Goal: Task Accomplishment & Management: Use online tool/utility

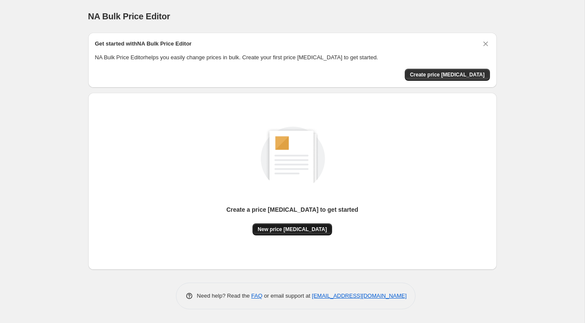
click at [304, 229] on span "New price [MEDICAL_DATA]" at bounding box center [291, 229] width 69 height 7
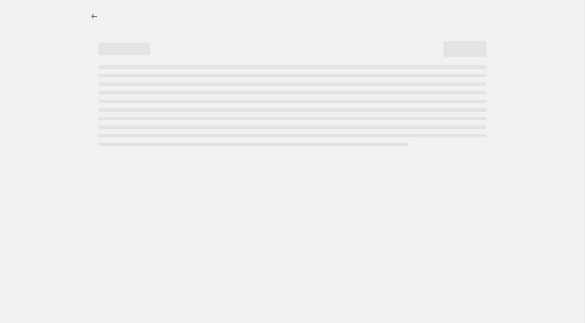
select select "percentage"
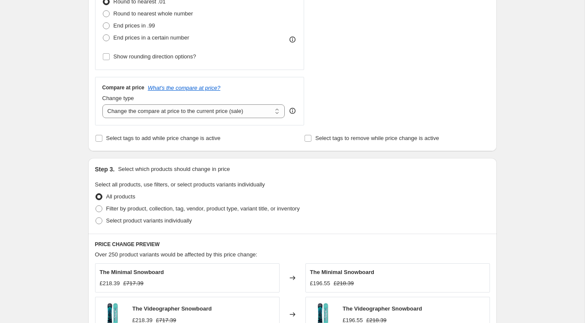
scroll to position [245, 0]
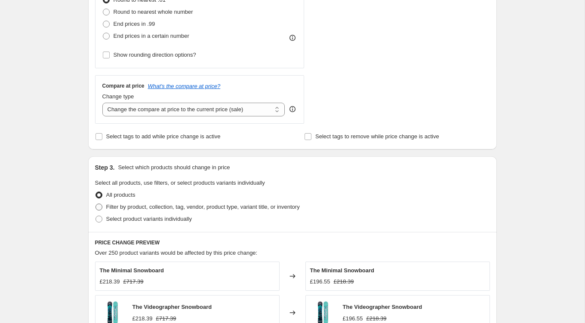
click at [101, 206] on span at bounding box center [98, 207] width 7 height 7
click at [96, 204] on input "Filter by product, collection, tag, vendor, product type, variant title, or inv…" at bounding box center [95, 204] width 0 height 0
radio input "true"
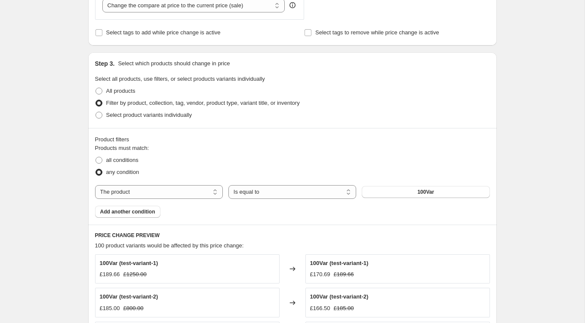
scroll to position [350, 0]
click at [392, 185] on button "100Var" at bounding box center [426, 191] width 128 height 12
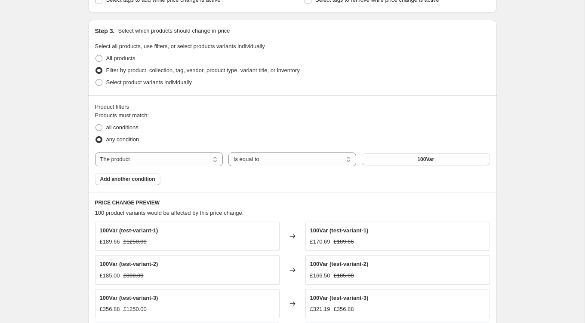
scroll to position [384, 0]
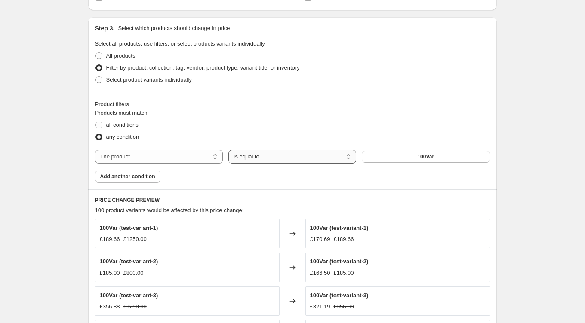
click at [304, 156] on select "Is equal to Is not equal to" at bounding box center [292, 157] width 128 height 14
click at [101, 124] on span at bounding box center [98, 125] width 7 height 7
click at [96, 122] on input "all conditions" at bounding box center [95, 122] width 0 height 0
radio input "true"
click at [97, 79] on span at bounding box center [98, 80] width 7 height 7
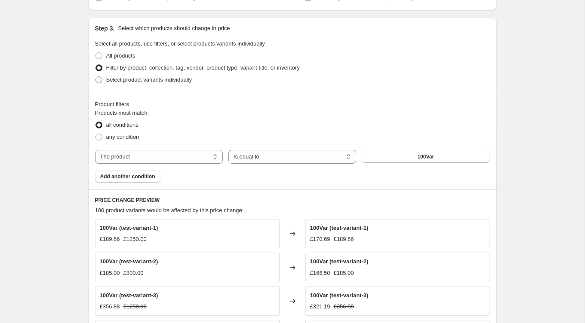
click at [96, 77] on input "Select product variants individually" at bounding box center [95, 77] width 0 height 0
radio input "true"
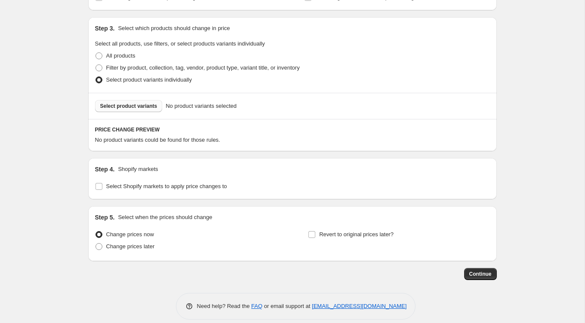
click at [134, 107] on span "Select product variants" at bounding box center [128, 106] width 57 height 7
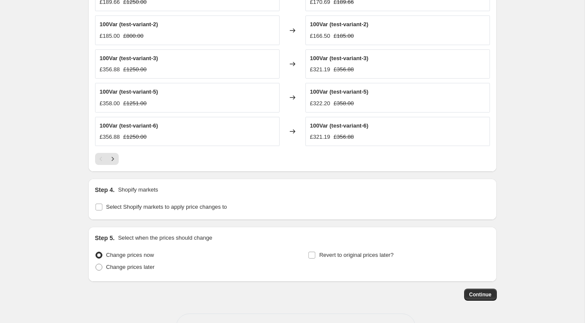
scroll to position [577, 0]
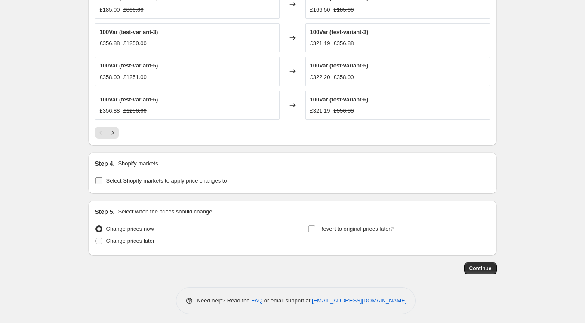
click at [133, 178] on span "Select Shopify markets to apply price changes to" at bounding box center [166, 181] width 121 height 6
click at [102, 178] on input "Select Shopify markets to apply price changes to" at bounding box center [98, 181] width 7 height 7
checkbox input "true"
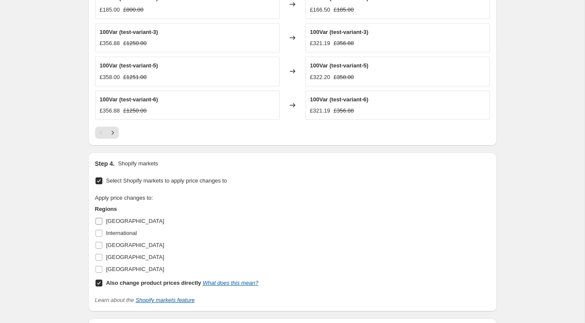
click at [99, 218] on input "[GEOGRAPHIC_DATA]" at bounding box center [98, 221] width 7 height 7
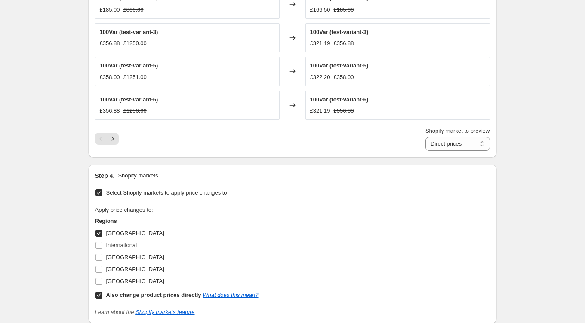
click at [101, 230] on input "[GEOGRAPHIC_DATA]" at bounding box center [98, 233] width 7 height 7
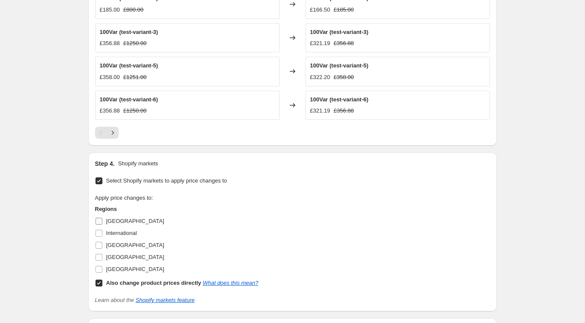
click at [99, 218] on input "[GEOGRAPHIC_DATA]" at bounding box center [98, 221] width 7 height 7
checkbox input "true"
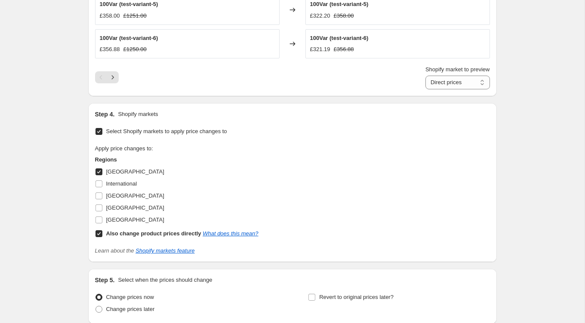
scroll to position [707, 0]
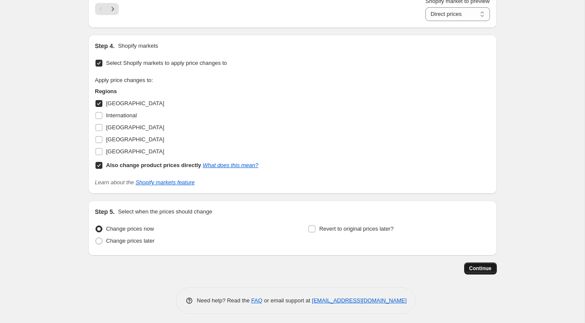
click at [481, 267] on span "Continue" at bounding box center [480, 268] width 22 height 7
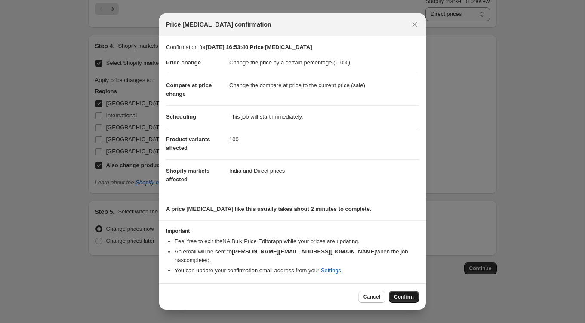
click at [404, 294] on span "Confirm" at bounding box center [404, 297] width 20 height 7
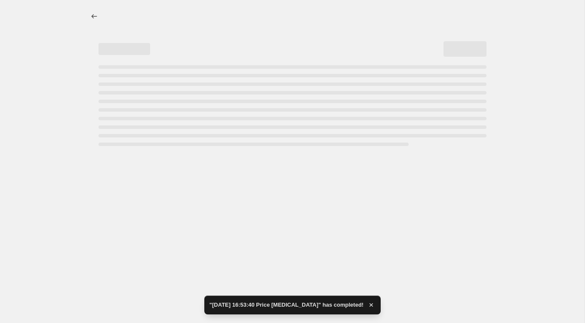
select select "percentage"
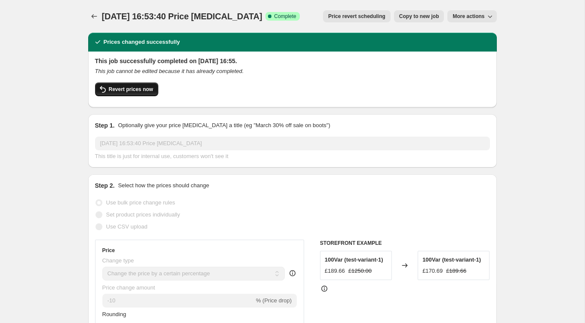
click at [114, 91] on span "Revert prices now" at bounding box center [131, 89] width 44 height 7
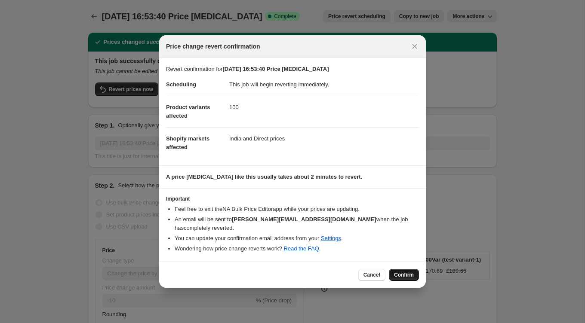
click at [398, 272] on span "Confirm" at bounding box center [404, 275] width 20 height 7
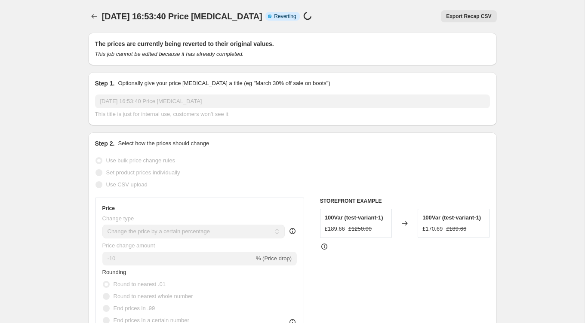
select select "percentage"
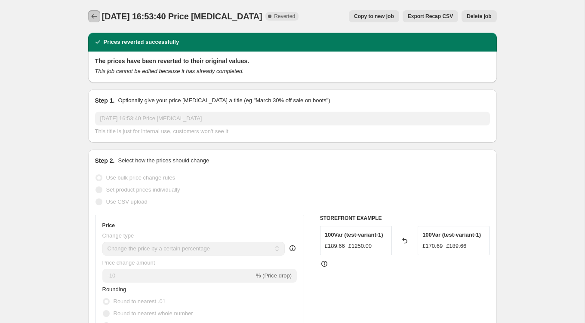
click at [95, 18] on icon "Price change jobs" at bounding box center [94, 16] width 9 height 9
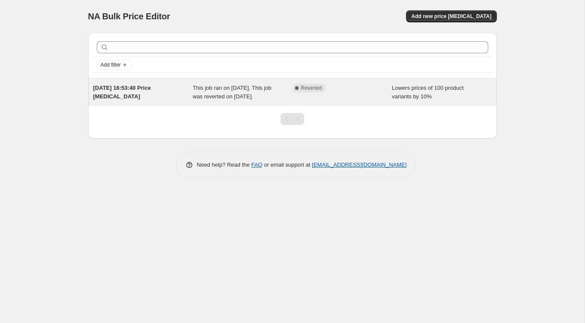
click at [205, 98] on span "This job ran on [DATE]. This job was reverted on [DATE]." at bounding box center [232, 92] width 79 height 15
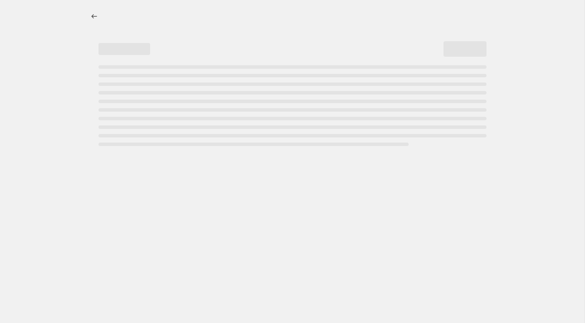
select select "percentage"
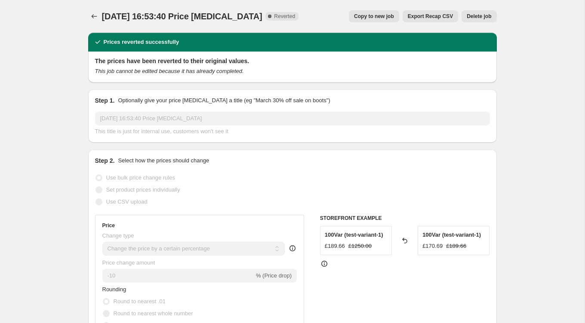
click at [276, 15] on span "Reverted" at bounding box center [284, 16] width 21 height 7
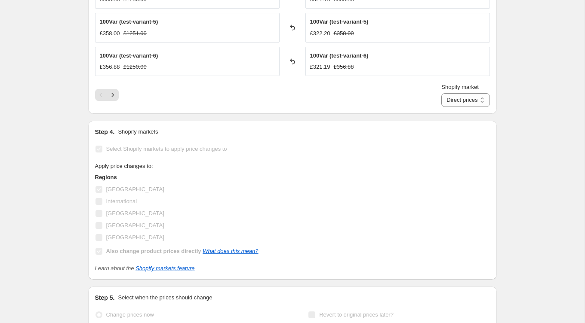
scroll to position [658, 0]
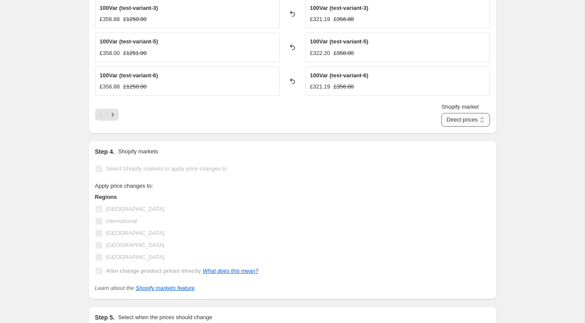
click at [449, 117] on select "Direct prices [GEOGRAPHIC_DATA]" at bounding box center [465, 120] width 48 height 14
click at [441, 113] on select "Direct prices [GEOGRAPHIC_DATA]" at bounding box center [465, 120] width 48 height 14
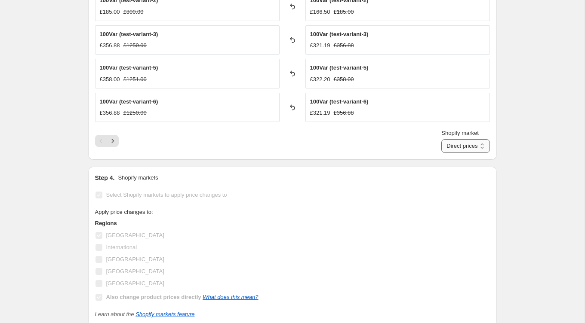
scroll to position [628, 0]
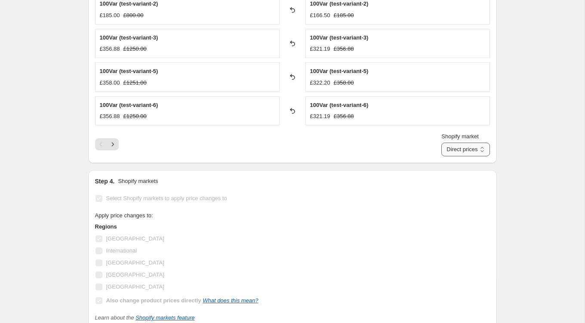
click at [460, 146] on select "Direct prices [GEOGRAPHIC_DATA]" at bounding box center [465, 150] width 48 height 14
click at [441, 143] on select "Direct prices [GEOGRAPHIC_DATA]" at bounding box center [465, 150] width 48 height 14
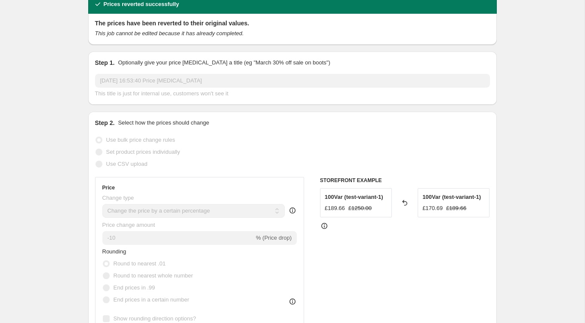
scroll to position [0, 0]
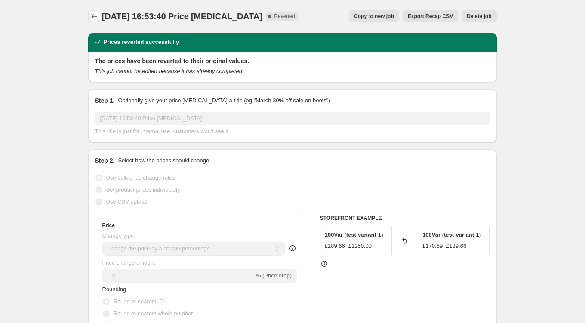
click at [94, 15] on icon "Price change jobs" at bounding box center [94, 16] width 9 height 9
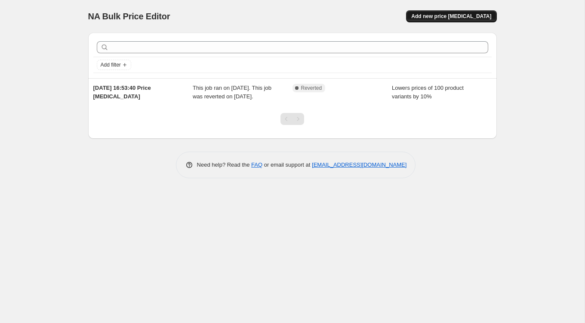
click at [454, 14] on span "Add new price [MEDICAL_DATA]" at bounding box center [451, 16] width 80 height 7
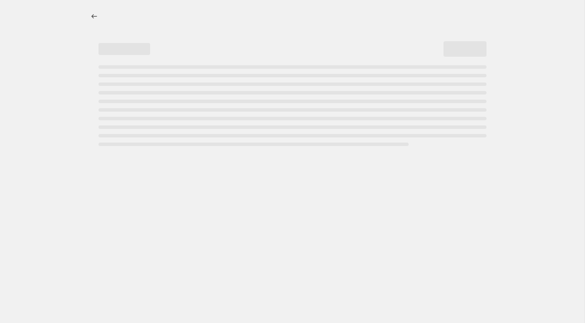
select select "percentage"
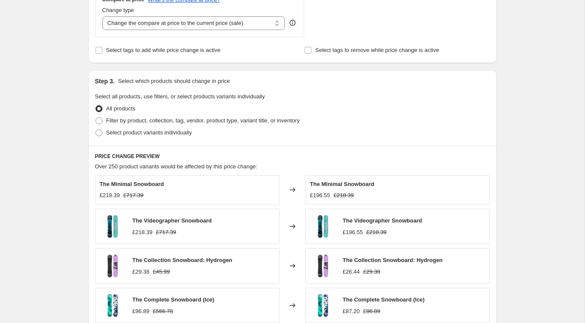
scroll to position [338, 0]
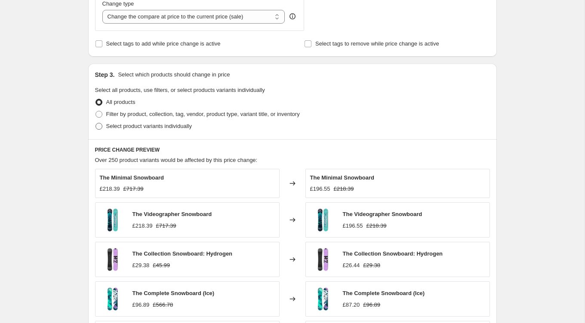
click at [100, 126] on span at bounding box center [98, 126] width 7 height 7
click at [96, 123] on input "Select product variants individually" at bounding box center [95, 123] width 0 height 0
radio input "true"
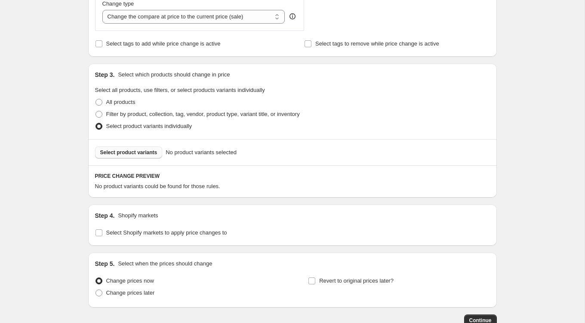
click at [126, 156] on button "Select product variants" at bounding box center [128, 153] width 67 height 12
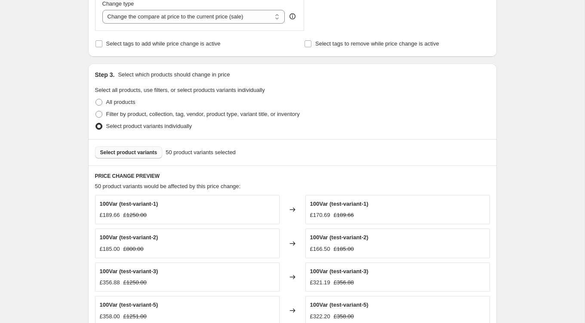
scroll to position [577, 0]
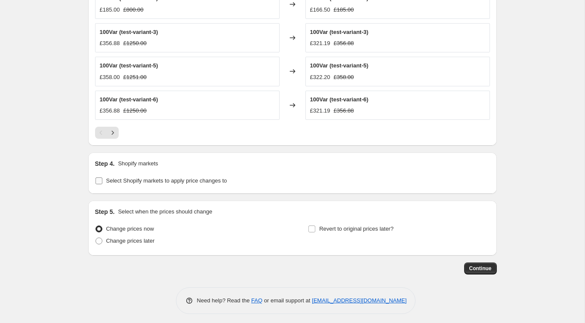
click at [105, 176] on label "Select Shopify markets to apply price changes to" at bounding box center [161, 181] width 132 height 12
click at [102, 178] on input "Select Shopify markets to apply price changes to" at bounding box center [98, 181] width 7 height 7
checkbox input "true"
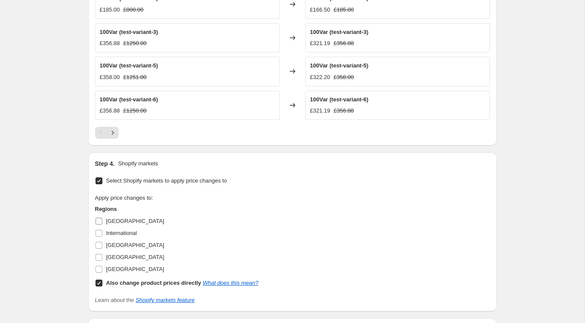
click at [98, 218] on input "[GEOGRAPHIC_DATA]" at bounding box center [98, 221] width 7 height 7
checkbox input "true"
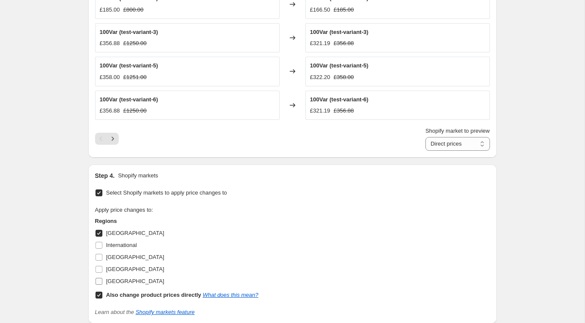
click at [98, 278] on input "[GEOGRAPHIC_DATA]" at bounding box center [98, 281] width 7 height 7
checkbox input "true"
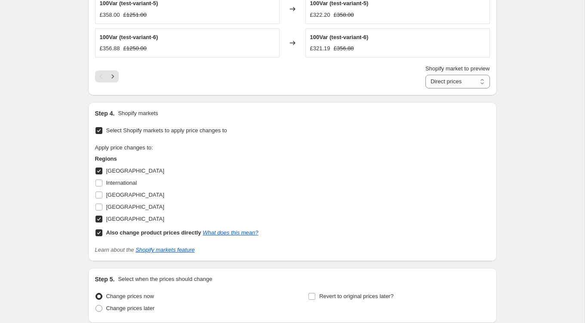
scroll to position [707, 0]
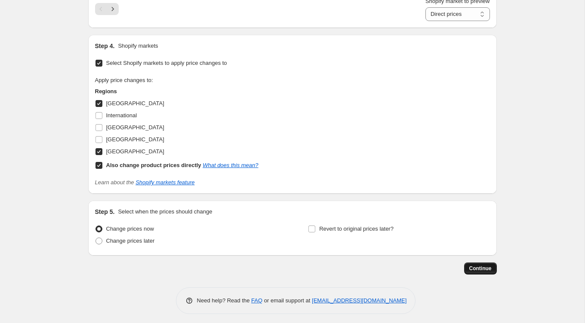
click at [478, 265] on span "Continue" at bounding box center [480, 268] width 22 height 7
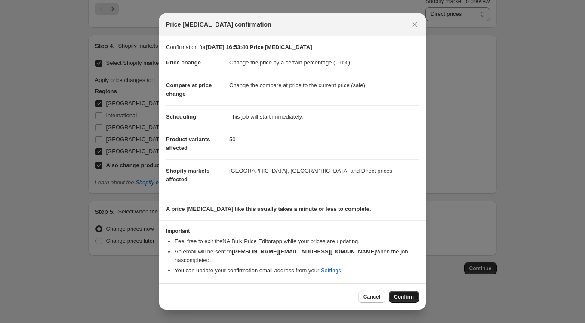
click at [403, 294] on span "Confirm" at bounding box center [404, 297] width 20 height 7
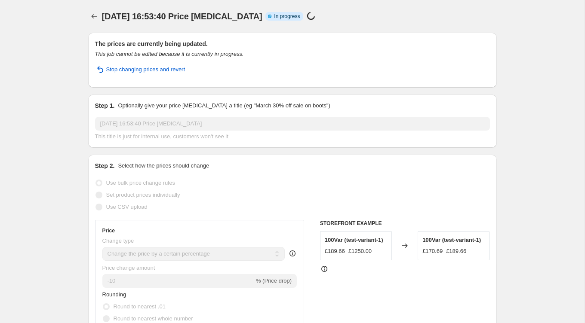
select select "percentage"
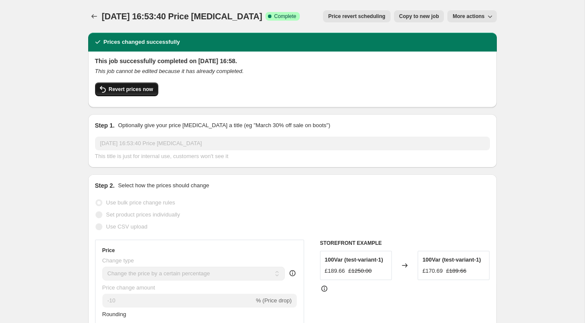
click at [128, 88] on span "Revert prices now" at bounding box center [131, 89] width 44 height 7
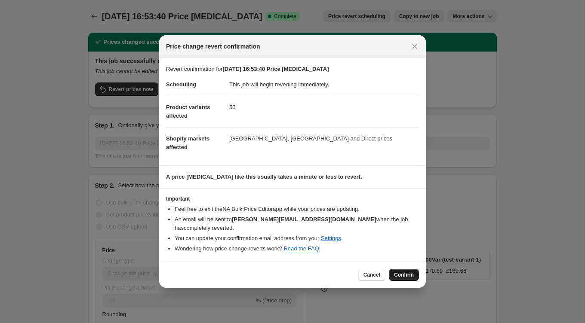
click at [395, 272] on span "Confirm" at bounding box center [404, 275] width 20 height 7
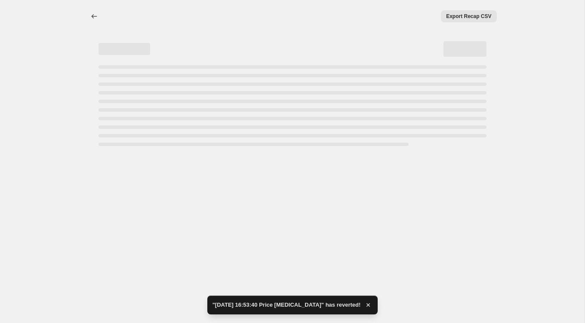
select select "percentage"
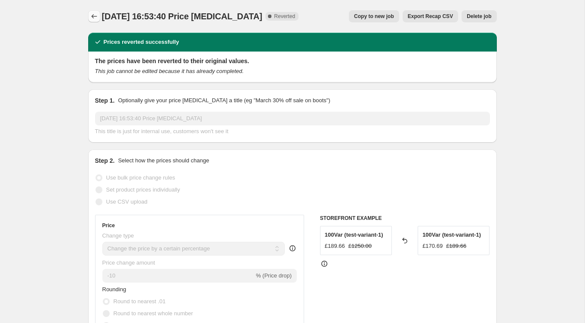
click at [90, 16] on icon "Price change jobs" at bounding box center [94, 16] width 9 height 9
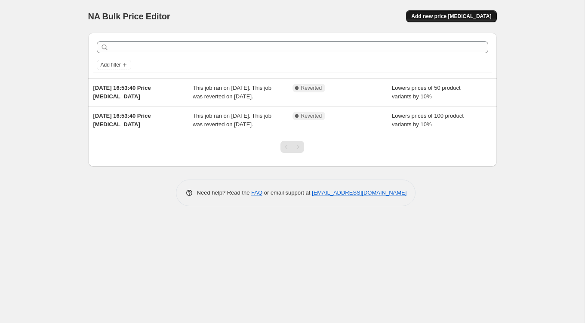
click at [480, 15] on span "Add new price [MEDICAL_DATA]" at bounding box center [451, 16] width 80 height 7
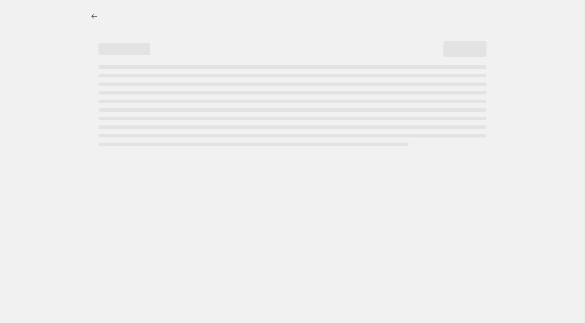
select select "percentage"
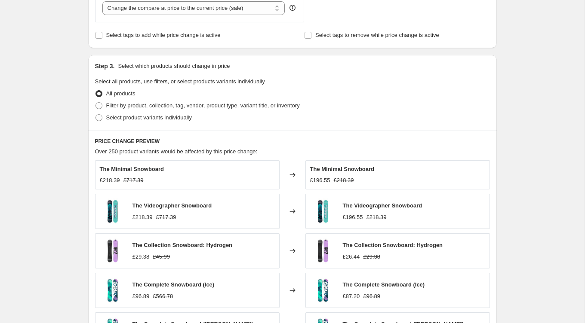
scroll to position [365, 0]
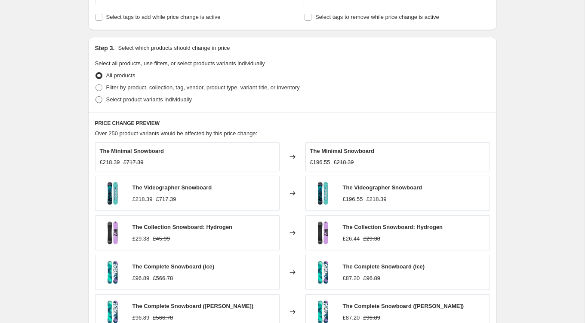
click at [99, 99] on span at bounding box center [98, 99] width 7 height 7
click at [96, 97] on input "Select product variants individually" at bounding box center [95, 96] width 0 height 0
radio input "true"
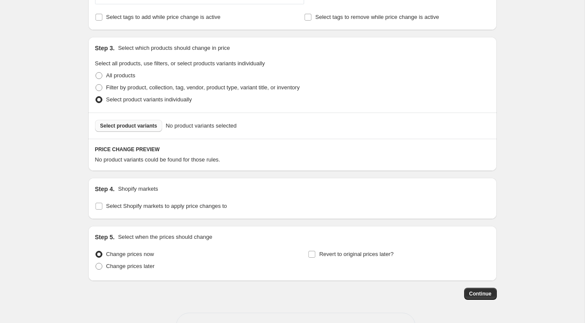
click at [124, 128] on button "Select product variants" at bounding box center [128, 126] width 67 height 12
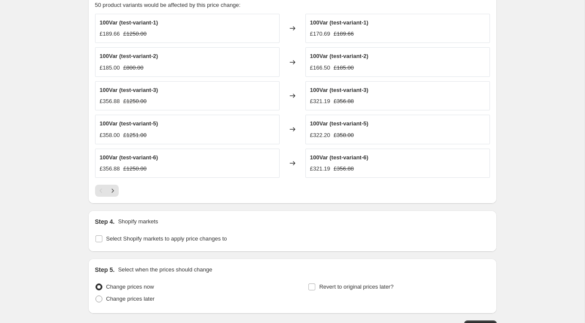
scroll to position [577, 0]
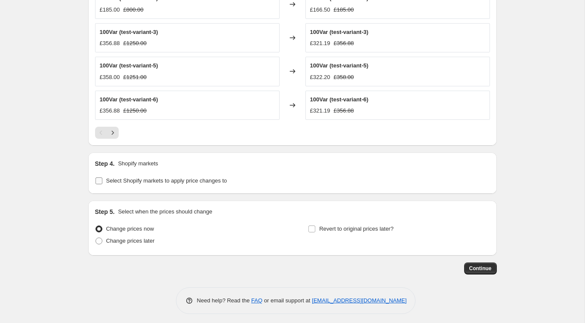
click at [99, 178] on input "Select Shopify markets to apply price changes to" at bounding box center [98, 181] width 7 height 7
checkbox input "true"
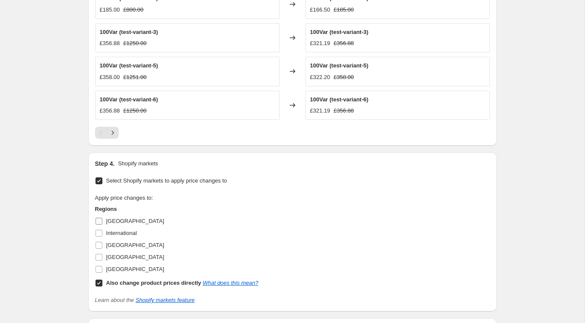
click at [99, 220] on input "[GEOGRAPHIC_DATA]" at bounding box center [98, 221] width 7 height 7
checkbox input "true"
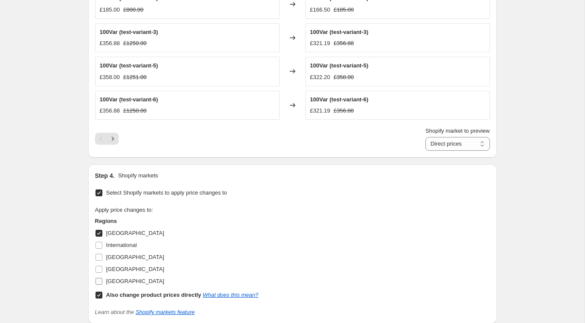
click at [101, 279] on input "[GEOGRAPHIC_DATA]" at bounding box center [98, 281] width 7 height 7
checkbox input "true"
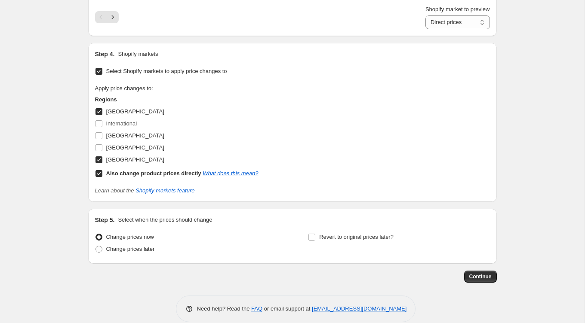
scroll to position [707, 0]
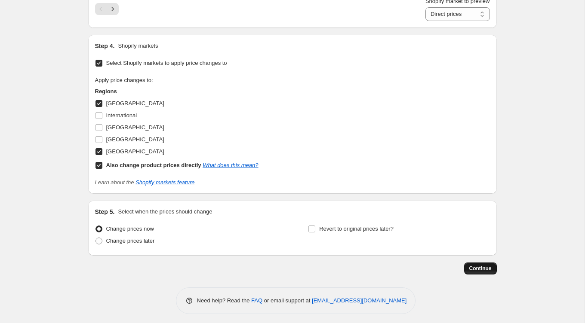
click at [481, 266] on span "Continue" at bounding box center [480, 268] width 22 height 7
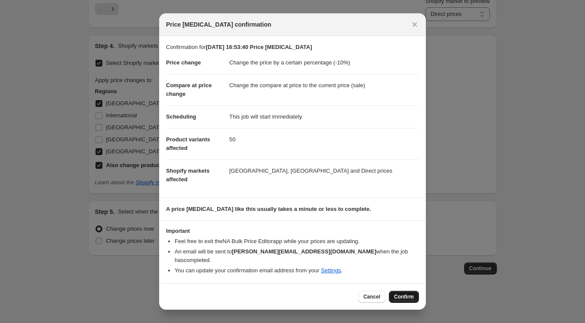
click at [401, 297] on button "Confirm" at bounding box center [404, 297] width 30 height 12
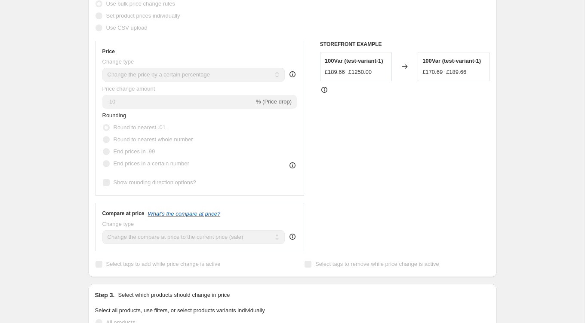
scroll to position [202, 0]
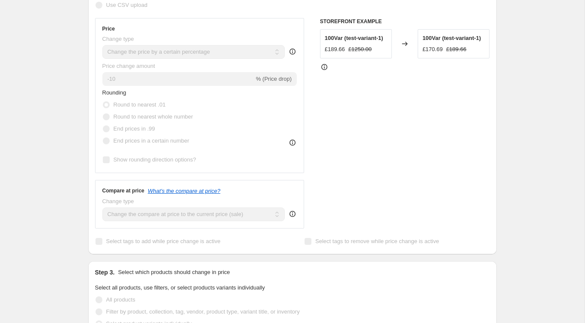
select select "percentage"
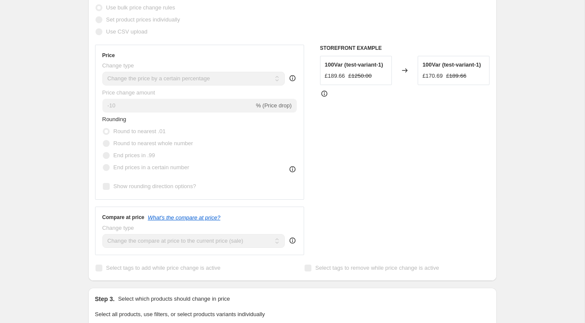
scroll to position [0, 0]
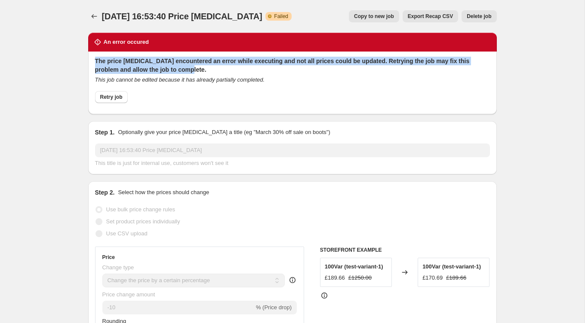
drag, startPoint x: 179, startPoint y: 66, endPoint x: 111, endPoint y: 53, distance: 69.2
click at [111, 53] on div "The price [MEDICAL_DATA] encountered an error while executing and not all price…" at bounding box center [292, 83] width 408 height 63
click at [149, 83] on icon "This job cannot be edited because it has already partially completed." at bounding box center [180, 80] width 170 height 6
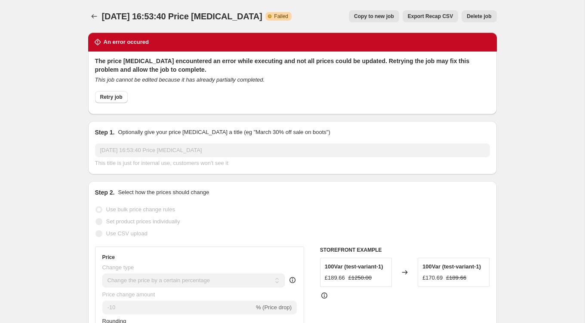
click at [149, 83] on icon "This job cannot be edited because it has already partially completed." at bounding box center [180, 80] width 170 height 6
click at [115, 98] on span "Retry job" at bounding box center [111, 97] width 22 height 7
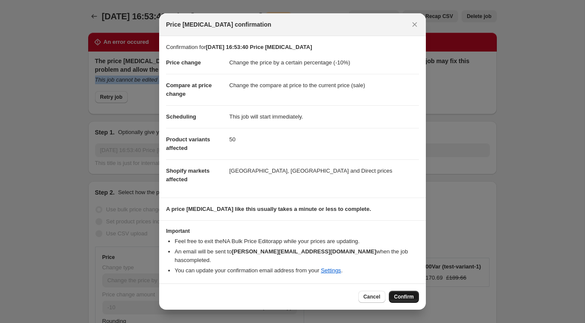
click at [412, 294] on span "Confirm" at bounding box center [404, 297] width 20 height 7
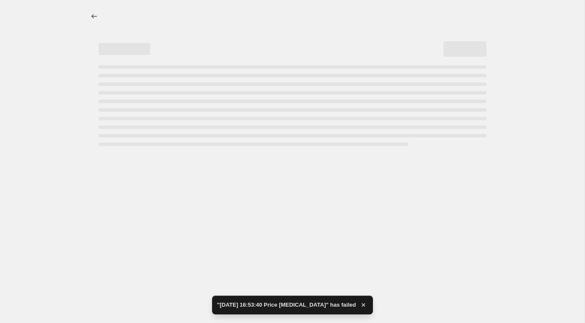
select select "percentage"
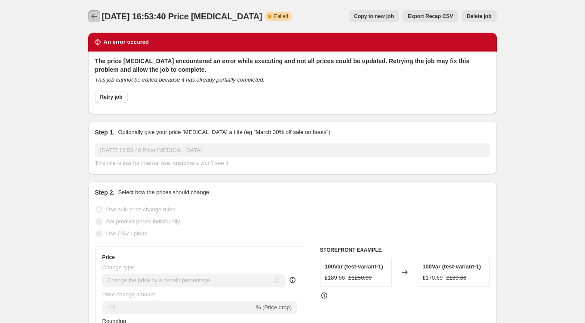
click at [94, 16] on icon "Price change jobs" at bounding box center [94, 16] width 9 height 9
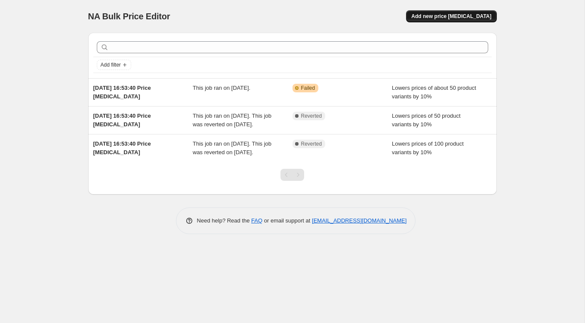
click at [427, 13] on span "Add new price [MEDICAL_DATA]" at bounding box center [451, 16] width 80 height 7
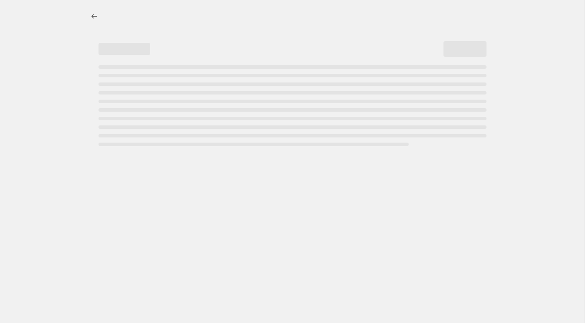
select select "percentage"
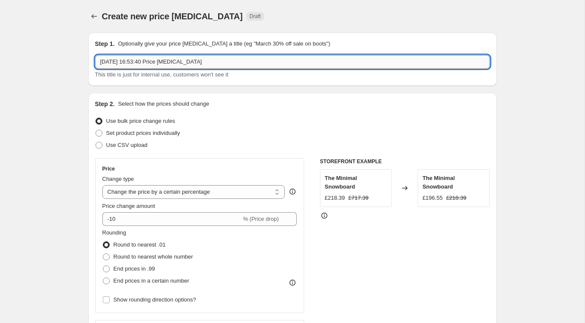
click at [245, 58] on input "[DATE] 16:53:40 Price [MEDICAL_DATA]" at bounding box center [292, 62] width 395 height 14
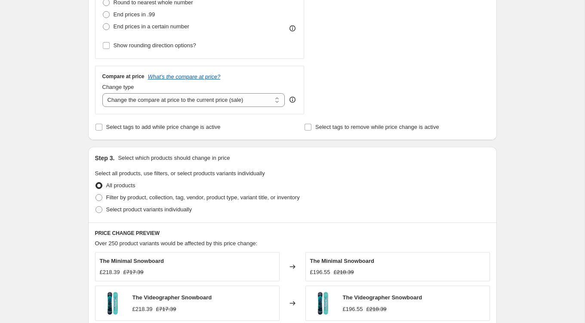
scroll to position [251, 0]
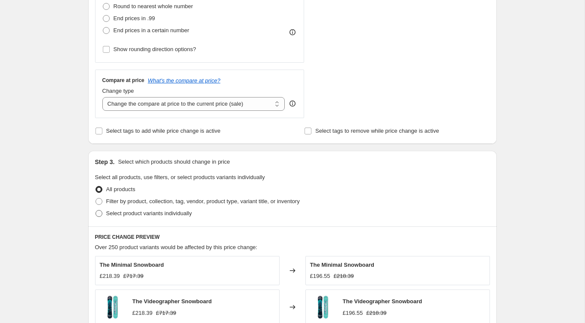
click at [112, 212] on span "Select product variants individually" at bounding box center [149, 213] width 86 height 6
click at [96, 211] on input "Select product variants individually" at bounding box center [95, 210] width 0 height 0
radio input "true"
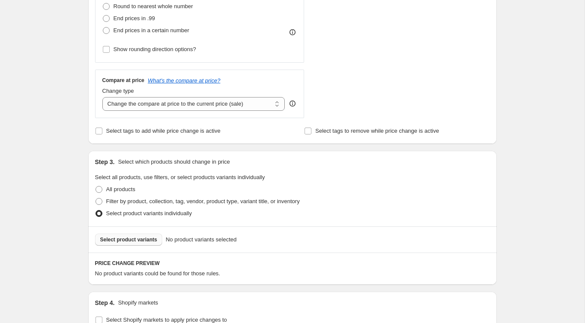
click at [147, 238] on span "Select product variants" at bounding box center [128, 239] width 57 height 7
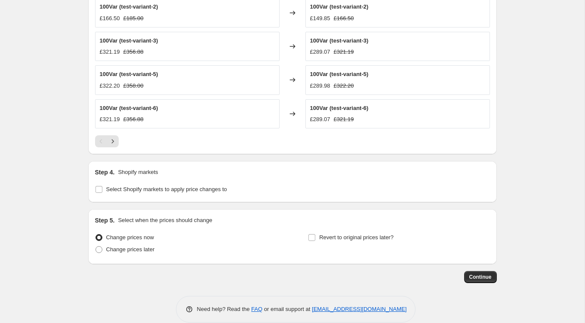
scroll to position [577, 0]
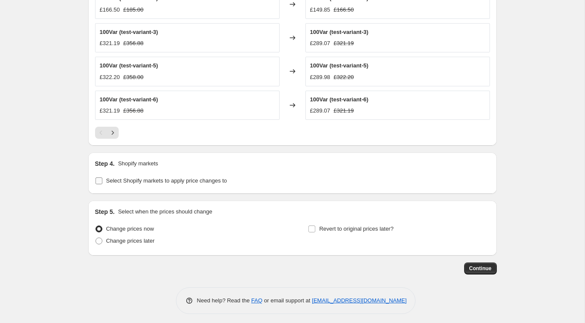
click at [98, 178] on input "Select Shopify markets to apply price changes to" at bounding box center [98, 181] width 7 height 7
checkbox input "true"
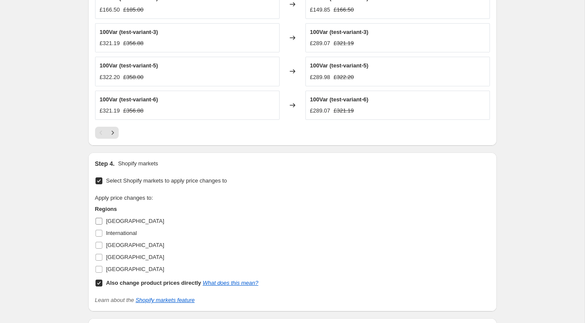
click at [98, 219] on input "[GEOGRAPHIC_DATA]" at bounding box center [98, 221] width 7 height 7
checkbox input "true"
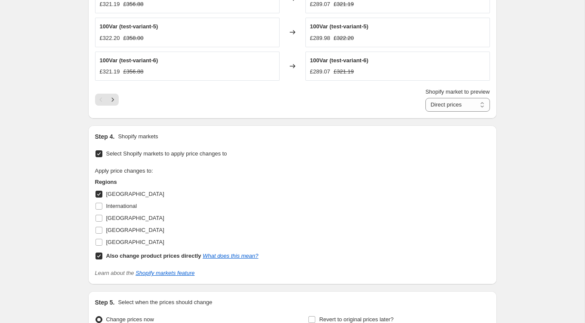
scroll to position [617, 0]
click at [100, 239] on input "[GEOGRAPHIC_DATA]" at bounding box center [98, 242] width 7 height 7
checkbox input "true"
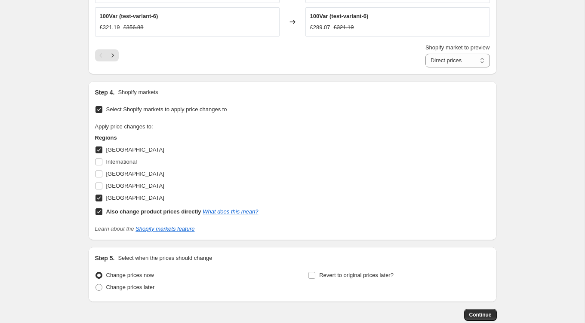
scroll to position [707, 0]
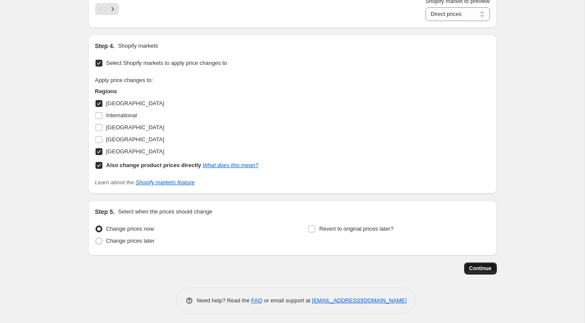
click at [480, 266] on span "Continue" at bounding box center [480, 268] width 22 height 7
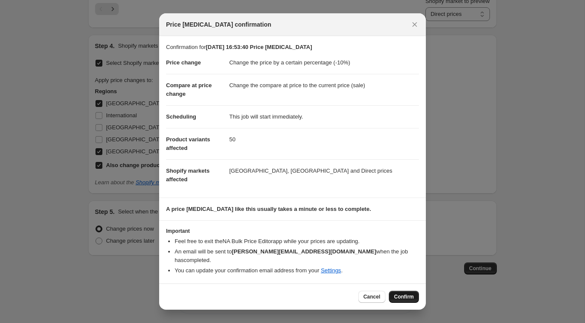
click at [406, 294] on span "Confirm" at bounding box center [404, 297] width 20 height 7
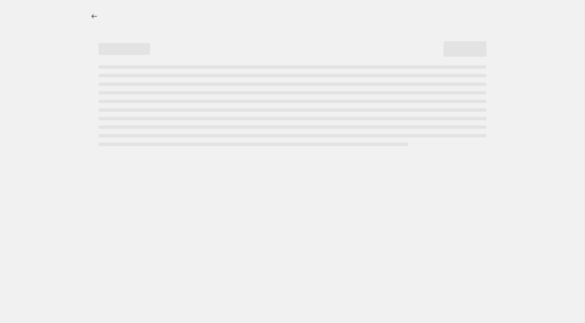
select select "percentage"
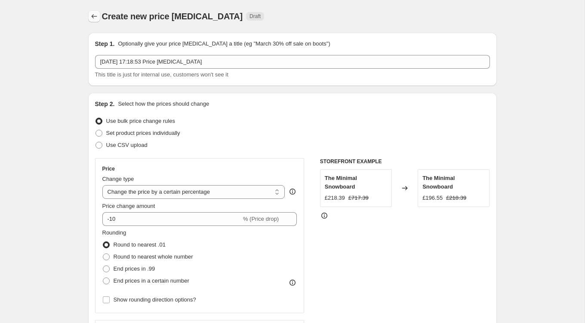
click at [88, 14] on button "Price change jobs" at bounding box center [94, 16] width 12 height 12
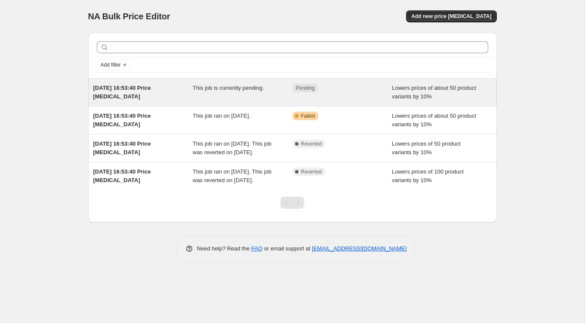
click at [143, 87] on span "[DATE] 16:53:40 Price [MEDICAL_DATA]" at bounding box center [122, 92] width 58 height 15
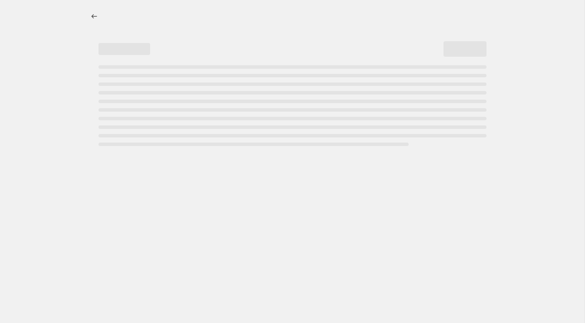
select select "percentage"
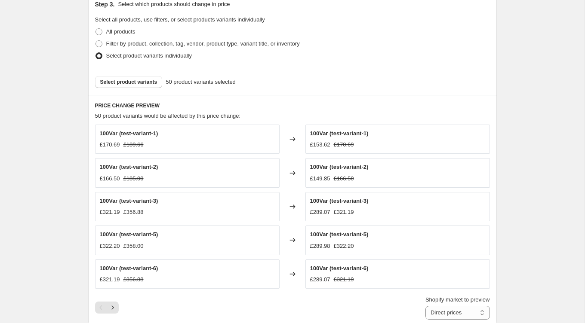
scroll to position [736, 0]
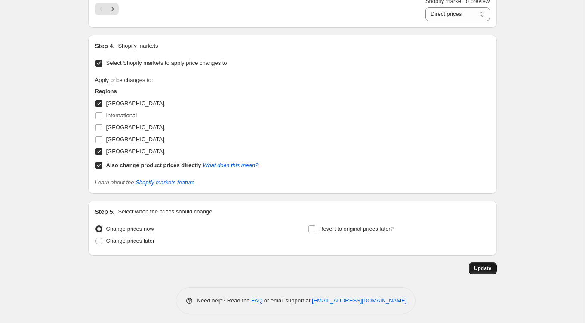
click at [485, 266] on span "Update" at bounding box center [483, 268] width 18 height 7
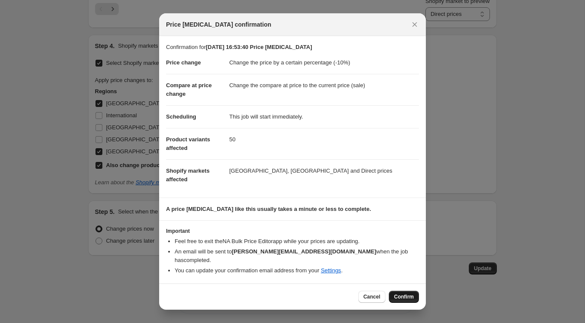
click at [407, 294] on span "Confirm" at bounding box center [404, 297] width 20 height 7
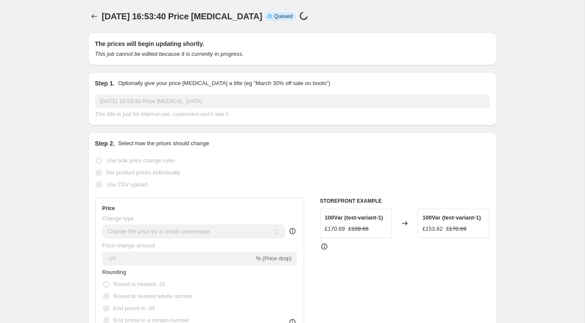
select select "percentage"
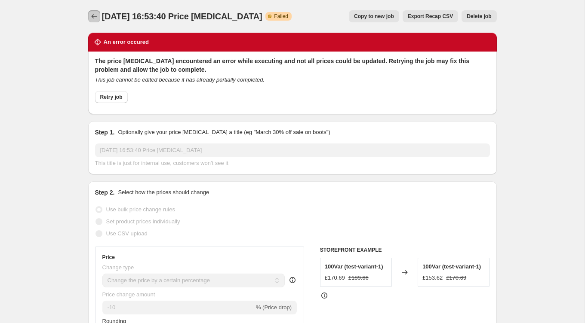
click at [96, 16] on icon "Price change jobs" at bounding box center [94, 16] width 9 height 9
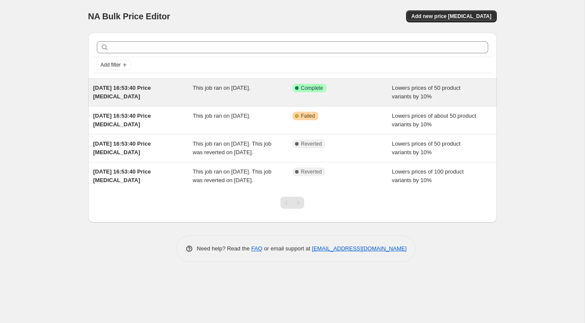
click at [358, 92] on div "Success Complete Complete" at bounding box center [342, 92] width 100 height 17
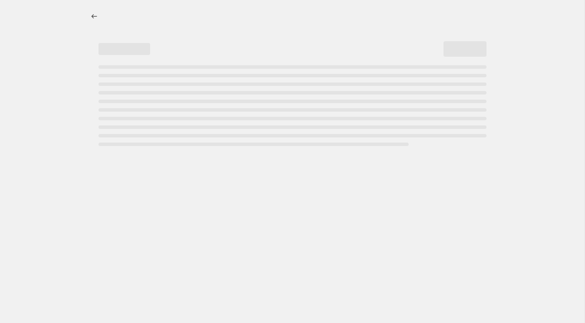
select select "percentage"
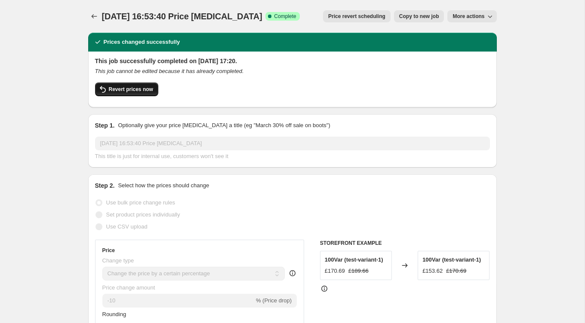
click at [137, 89] on span "Revert prices now" at bounding box center [131, 89] width 44 height 7
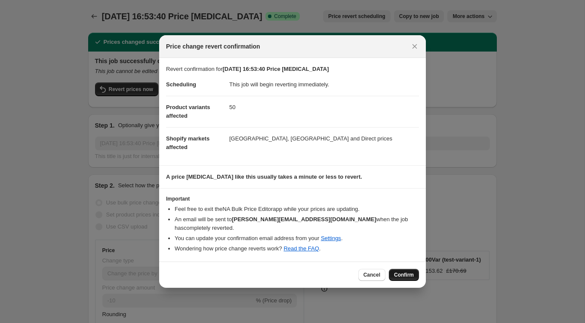
click at [399, 272] on span "Confirm" at bounding box center [404, 275] width 20 height 7
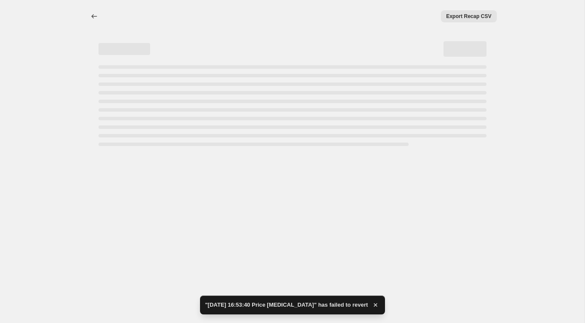
select select "percentage"
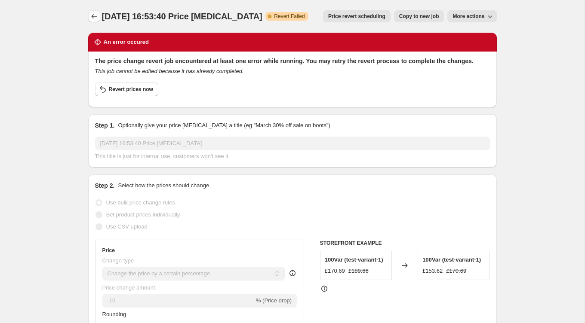
click at [93, 17] on icon "Price change jobs" at bounding box center [94, 16] width 9 height 9
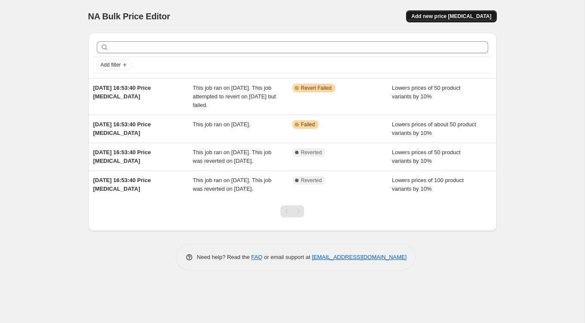
click at [457, 19] on span "Add new price [MEDICAL_DATA]" at bounding box center [451, 16] width 80 height 7
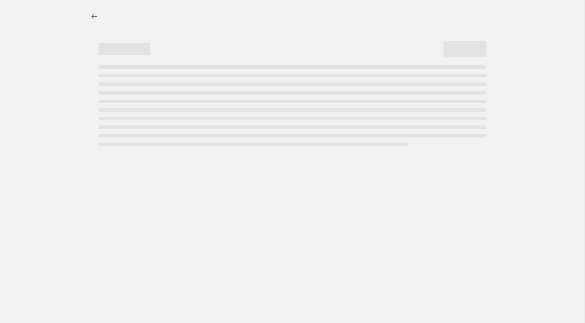
select select "percentage"
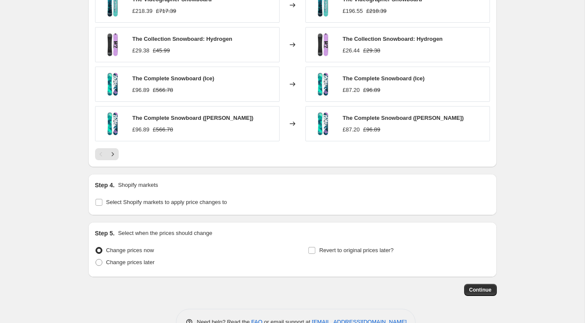
scroll to position [575, 0]
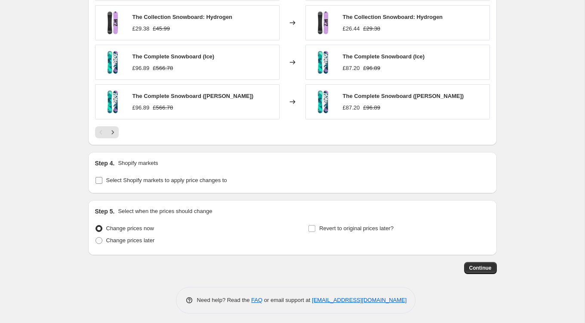
click at [119, 177] on span "Select Shopify markets to apply price changes to" at bounding box center [166, 180] width 121 height 6
click at [102, 177] on input "Select Shopify markets to apply price changes to" at bounding box center [98, 180] width 7 height 7
checkbox input "true"
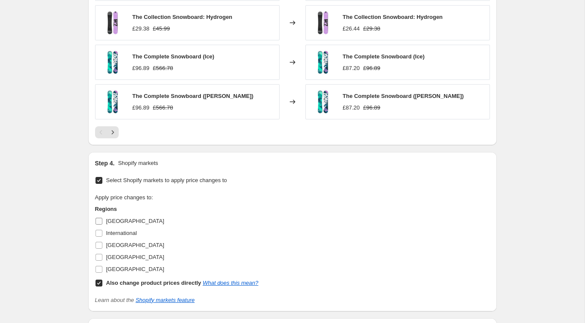
click at [101, 219] on input "[GEOGRAPHIC_DATA]" at bounding box center [98, 221] width 7 height 7
checkbox input "true"
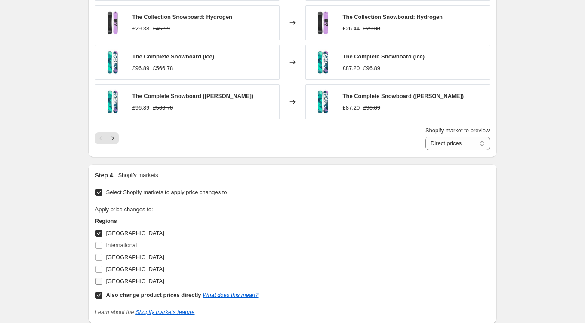
click at [101, 279] on input "[GEOGRAPHIC_DATA]" at bounding box center [98, 281] width 7 height 7
checkbox input "true"
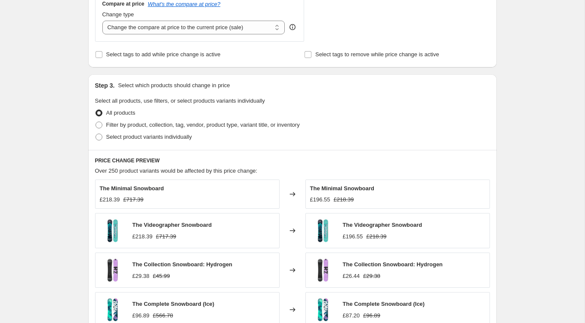
scroll to position [329, 0]
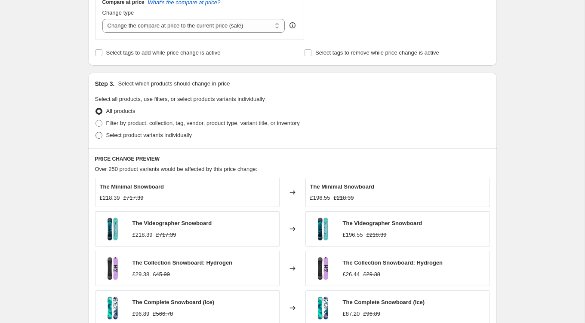
click at [99, 134] on span at bounding box center [98, 135] width 7 height 7
click at [96, 132] on input "Select product variants individually" at bounding box center [95, 132] width 0 height 0
radio input "true"
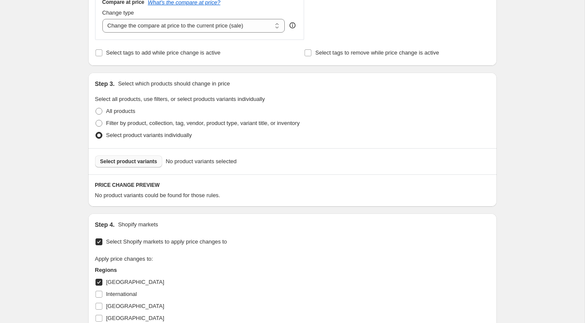
click at [123, 163] on span "Select product variants" at bounding box center [128, 161] width 57 height 7
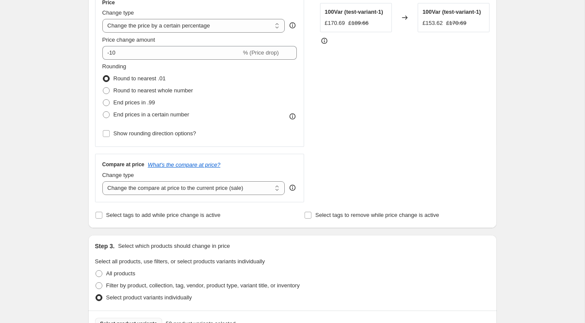
scroll to position [0, 0]
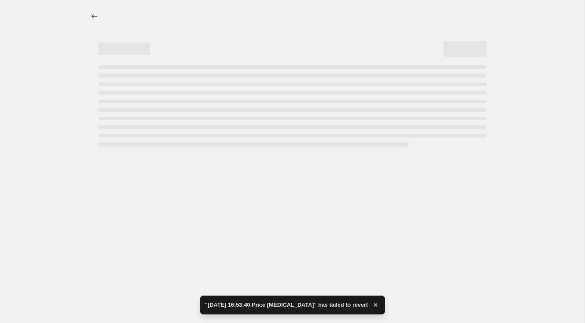
select select "percentage"
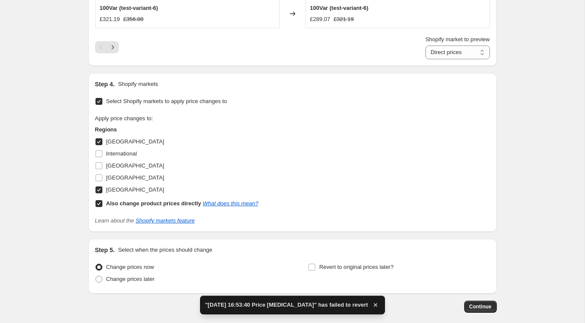
scroll to position [707, 0]
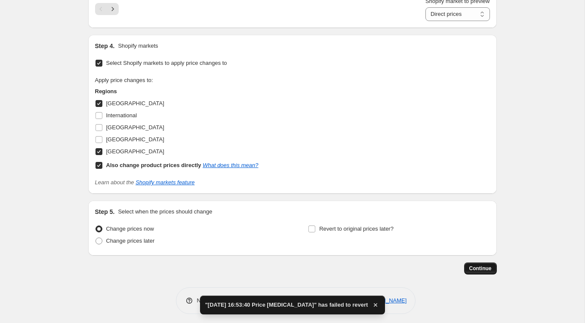
click at [473, 263] on button "Continue" at bounding box center [480, 269] width 33 height 12
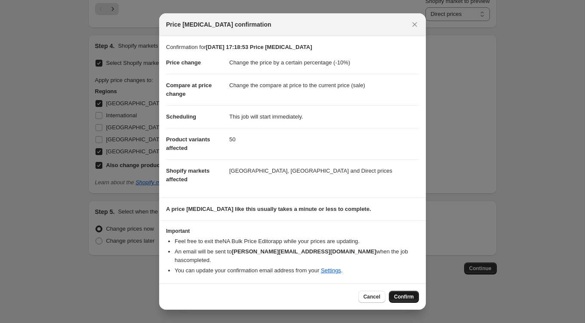
click at [408, 294] on span "Confirm" at bounding box center [404, 297] width 20 height 7
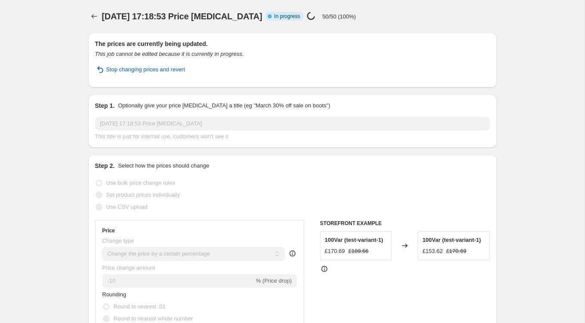
select select "percentage"
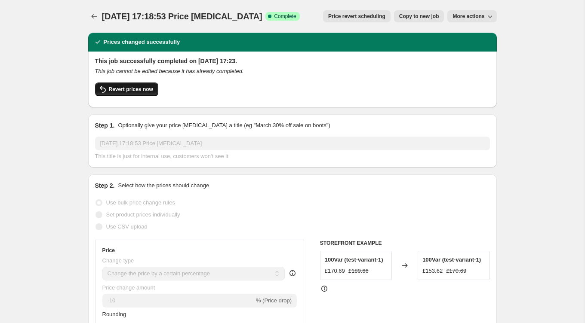
click at [136, 91] on span "Revert prices now" at bounding box center [131, 89] width 44 height 7
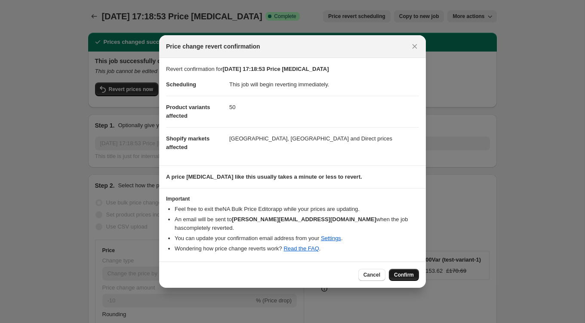
click at [399, 272] on span "Confirm" at bounding box center [404, 275] width 20 height 7
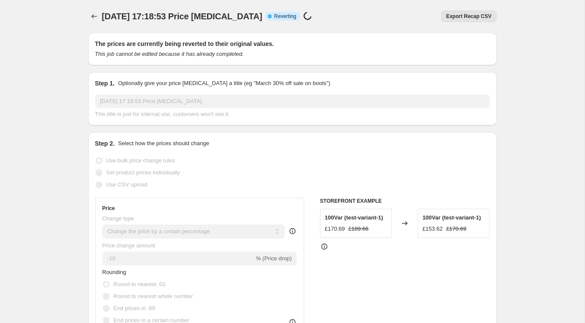
select select "percentage"
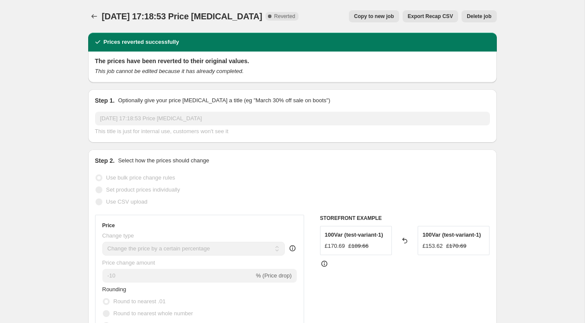
select select "percentage"
